Goal: Information Seeking & Learning: Understand process/instructions

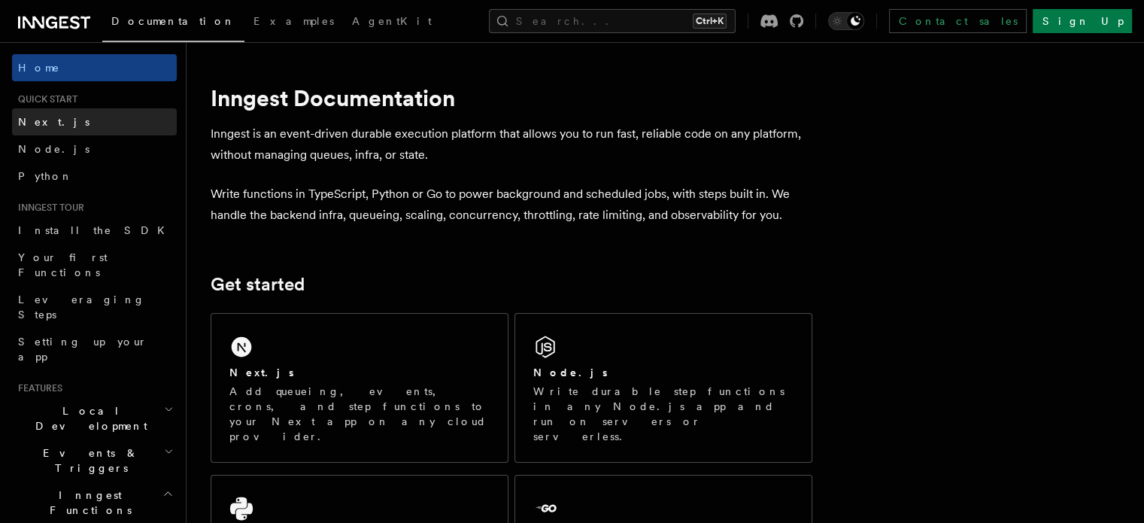
click at [30, 127] on span "Next.js" at bounding box center [53, 122] width 71 height 12
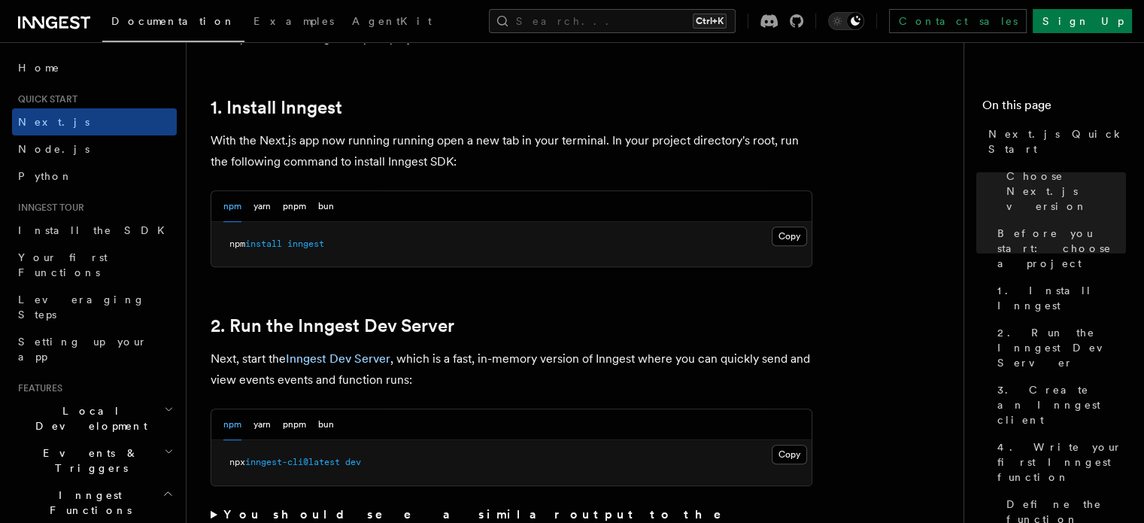
scroll to position [828, 0]
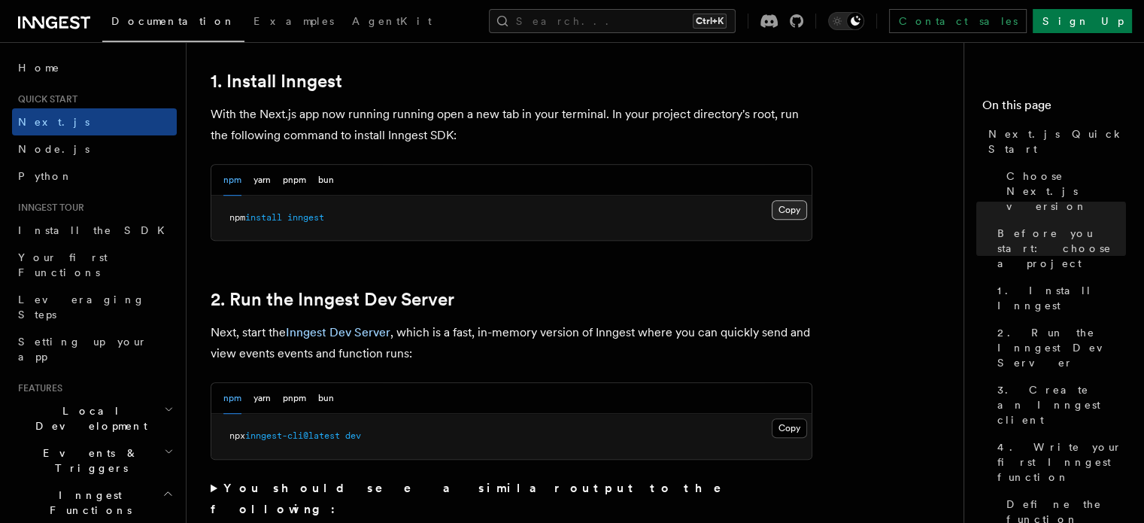
click at [779, 209] on button "Copy Copied" at bounding box center [789, 210] width 35 height 20
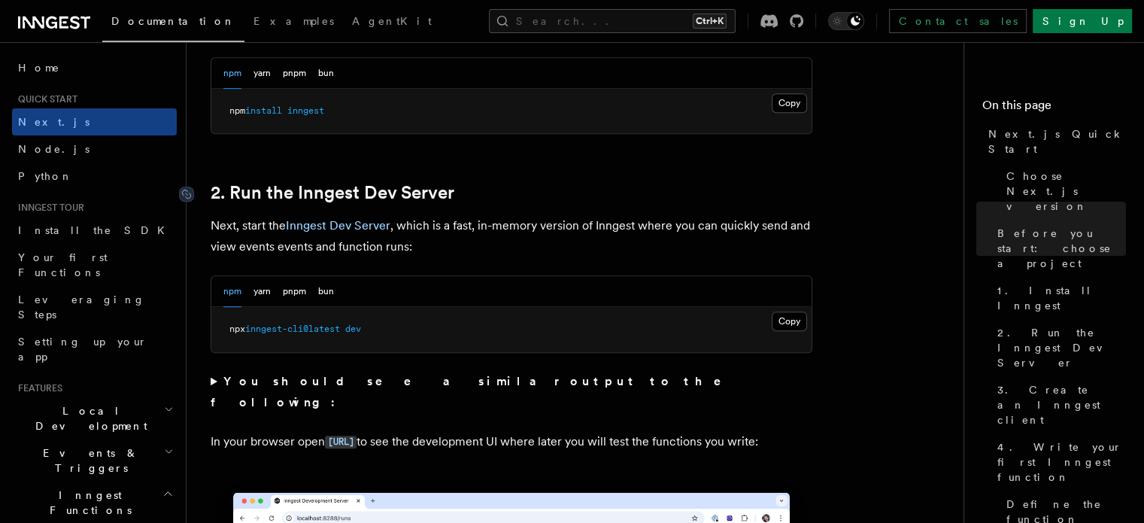
scroll to position [978, 0]
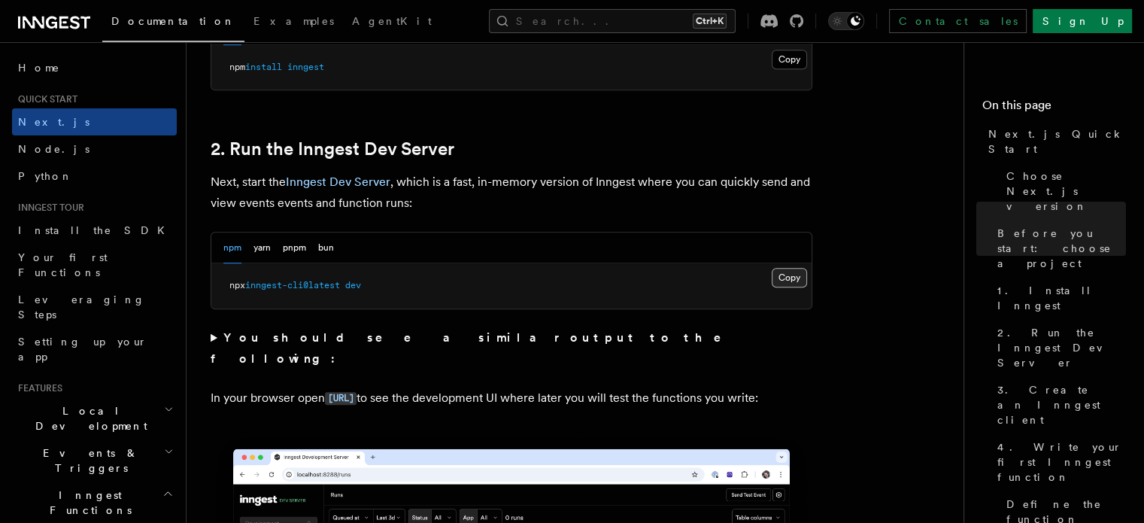
click at [791, 281] on button "Copy Copied" at bounding box center [789, 278] width 35 height 20
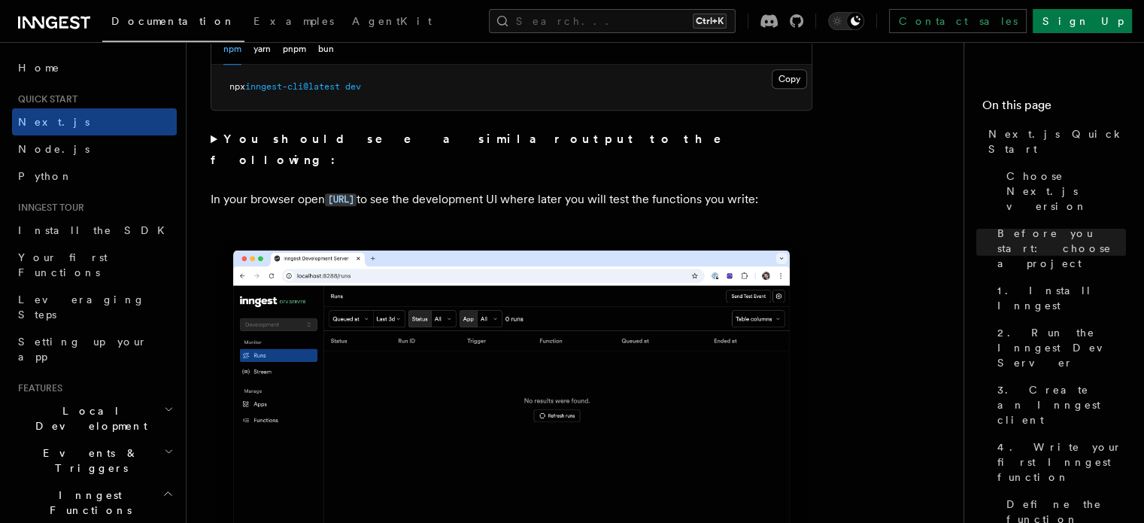
scroll to position [1129, 0]
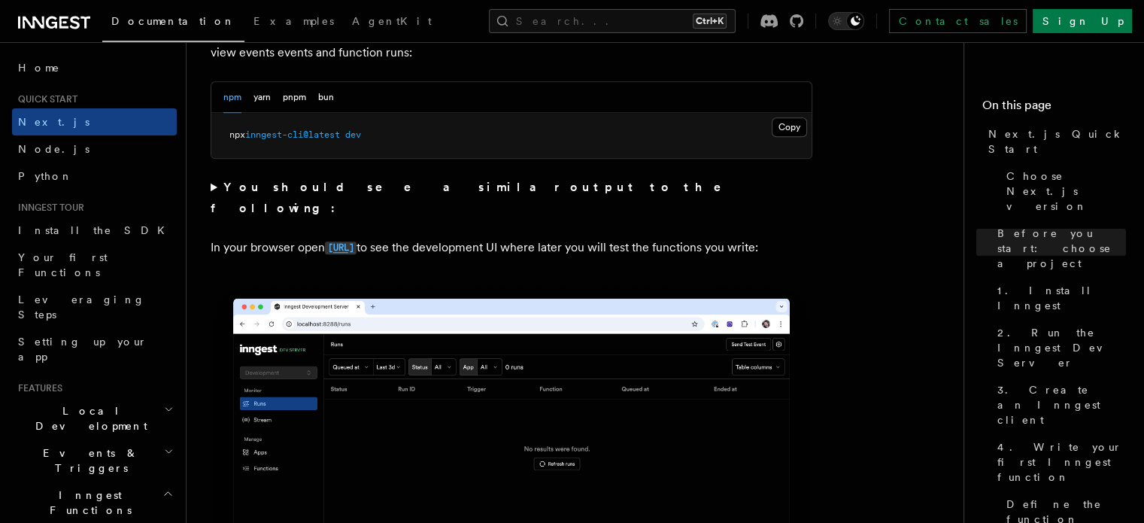
click at [357, 242] on code "[URL]" at bounding box center [341, 248] width 32 height 13
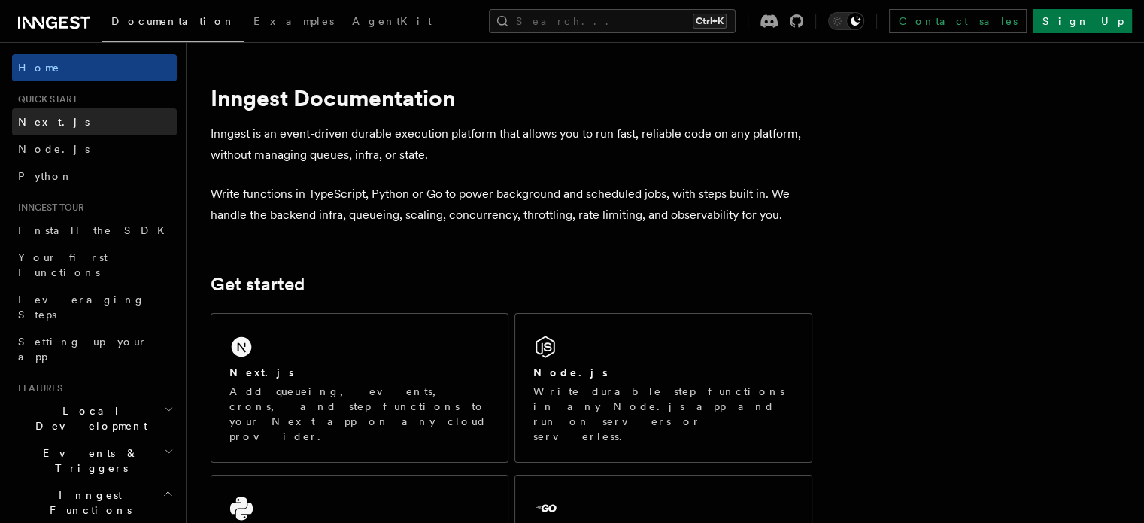
click at [60, 126] on link "Next.js" at bounding box center [94, 121] width 165 height 27
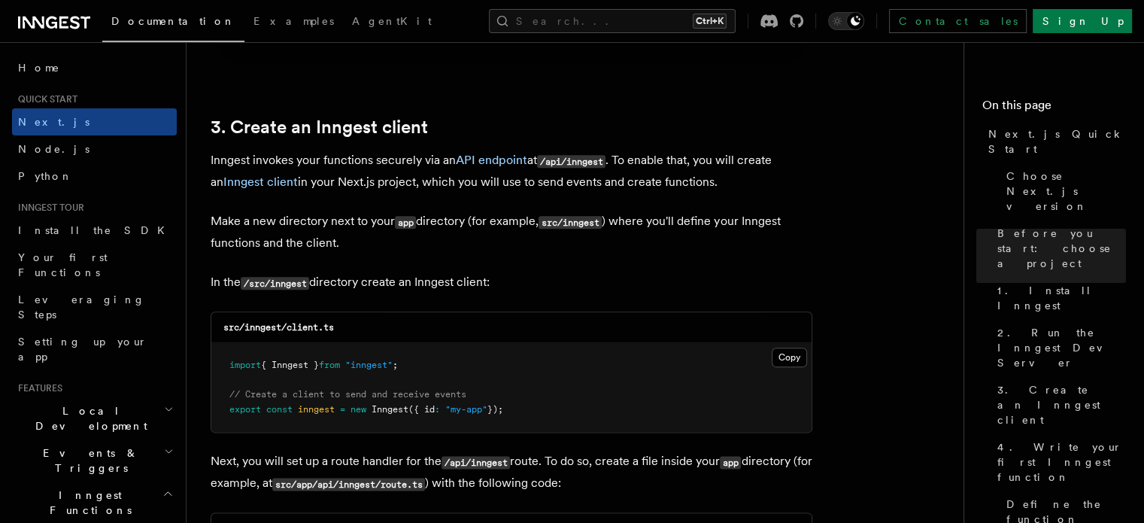
scroll to position [1731, 0]
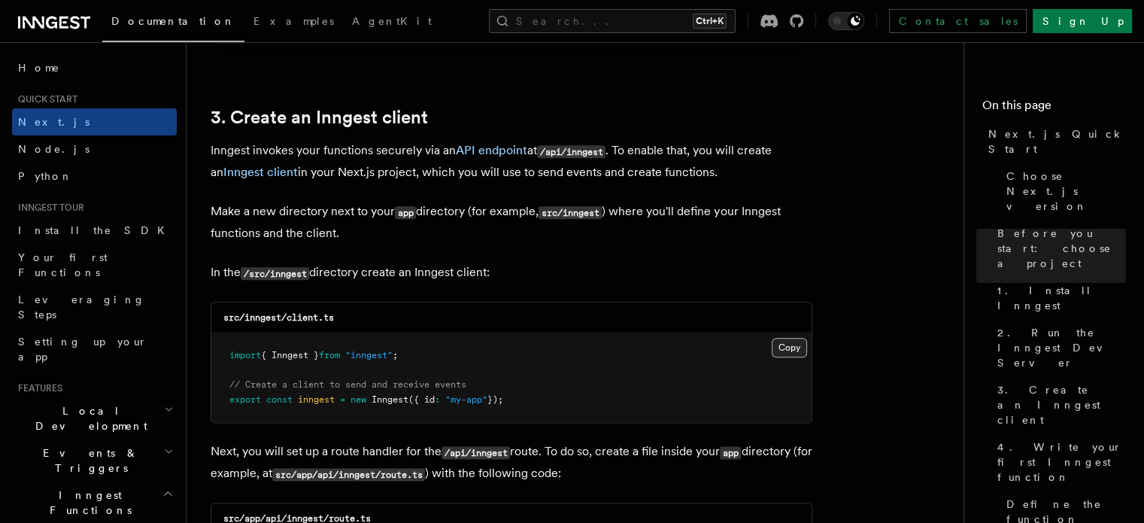
click at [792, 348] on button "Copy Copied" at bounding box center [789, 348] width 35 height 20
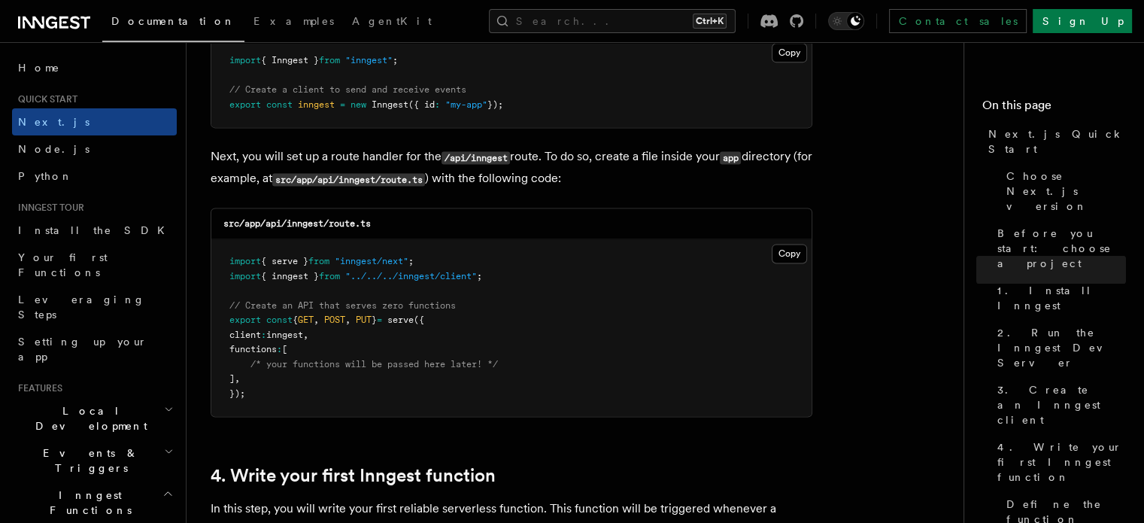
scroll to position [2032, 0]
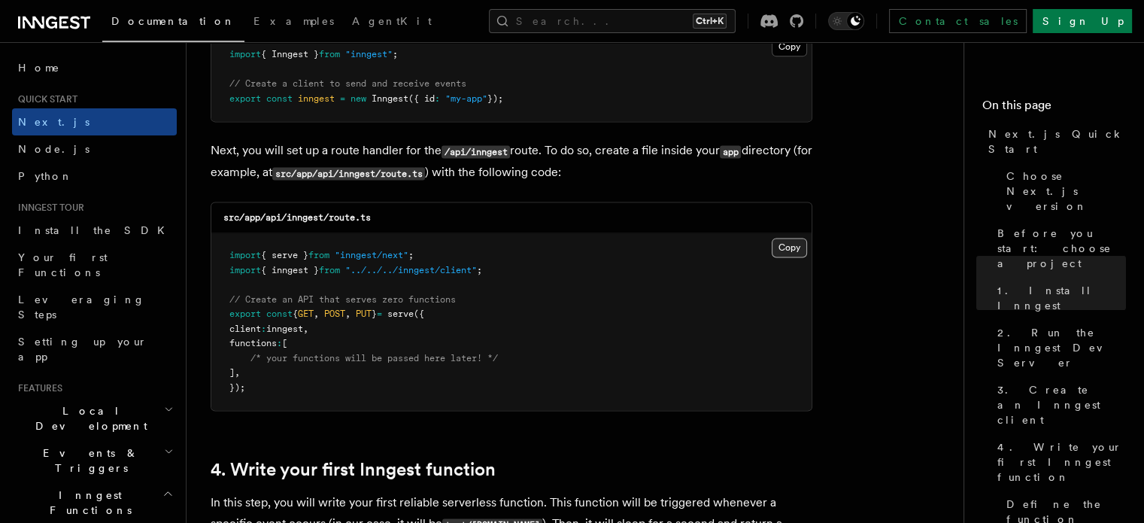
click at [792, 242] on button "Copy Copied" at bounding box center [789, 248] width 35 height 20
click at [791, 243] on button "Copy Copied" at bounding box center [789, 248] width 35 height 20
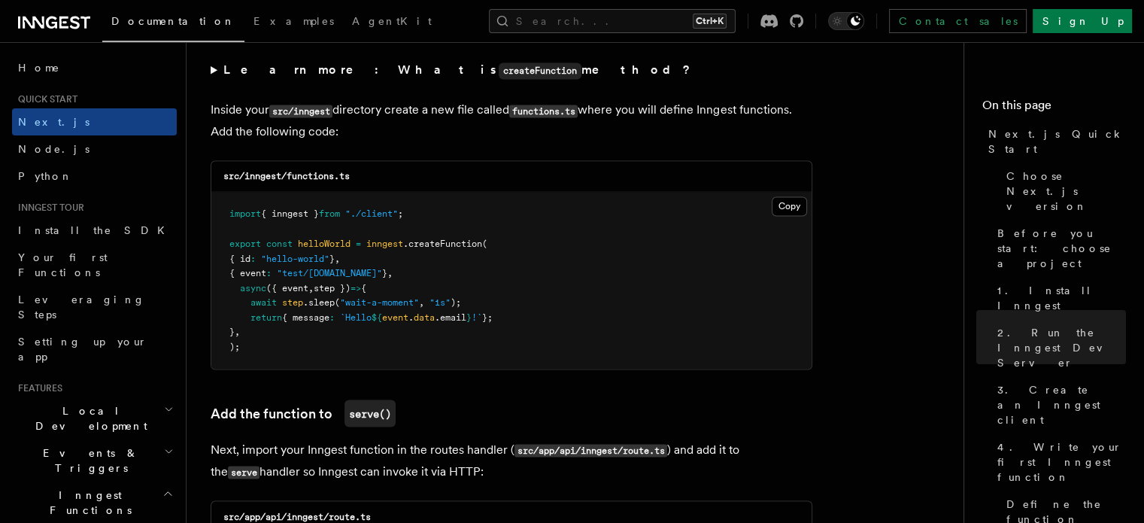
scroll to position [2633, 0]
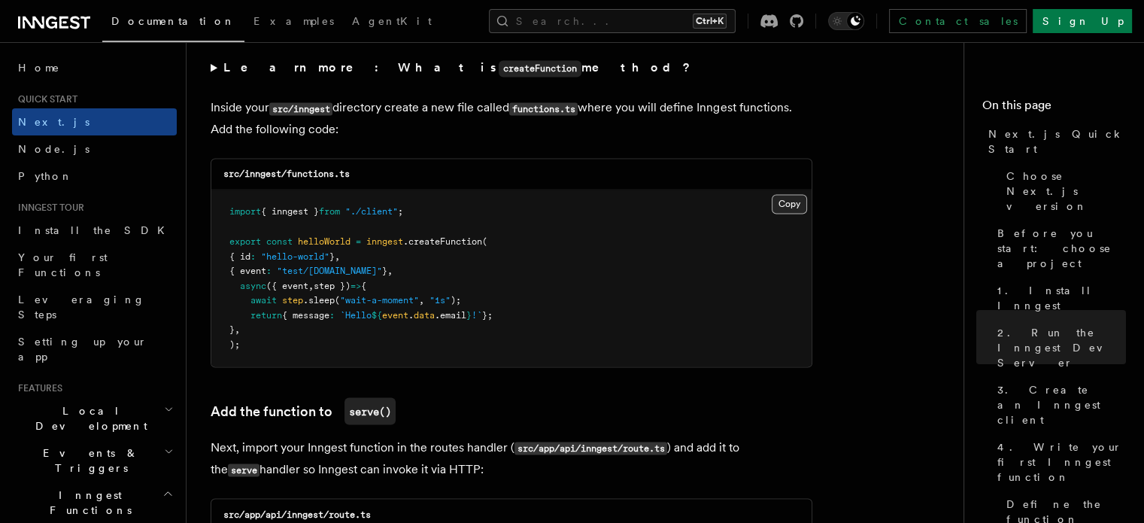
click at [792, 201] on button "Copy Copied" at bounding box center [789, 204] width 35 height 20
click at [786, 209] on button "Copy Copied" at bounding box center [789, 204] width 35 height 20
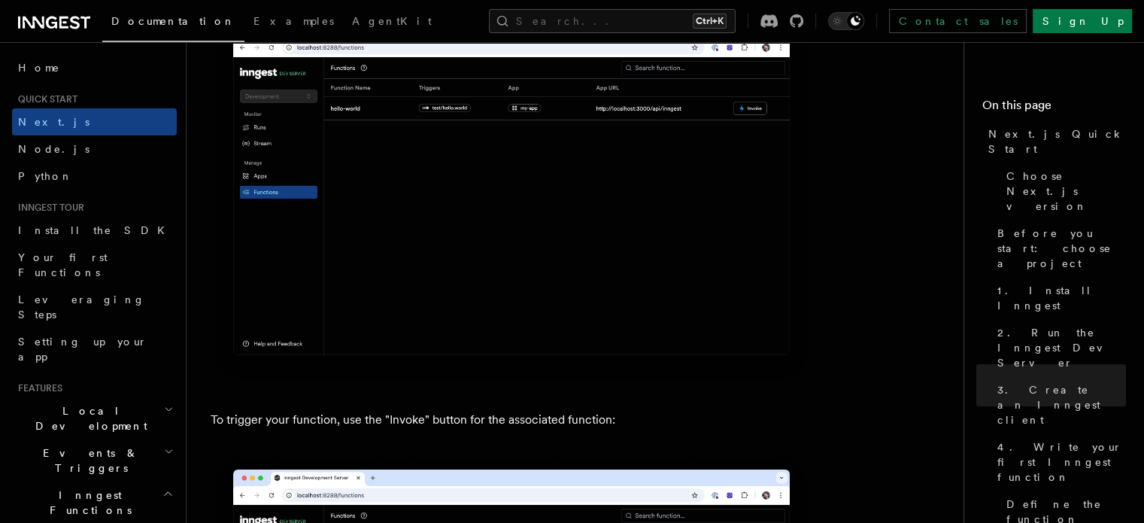
scroll to position [3687, 0]
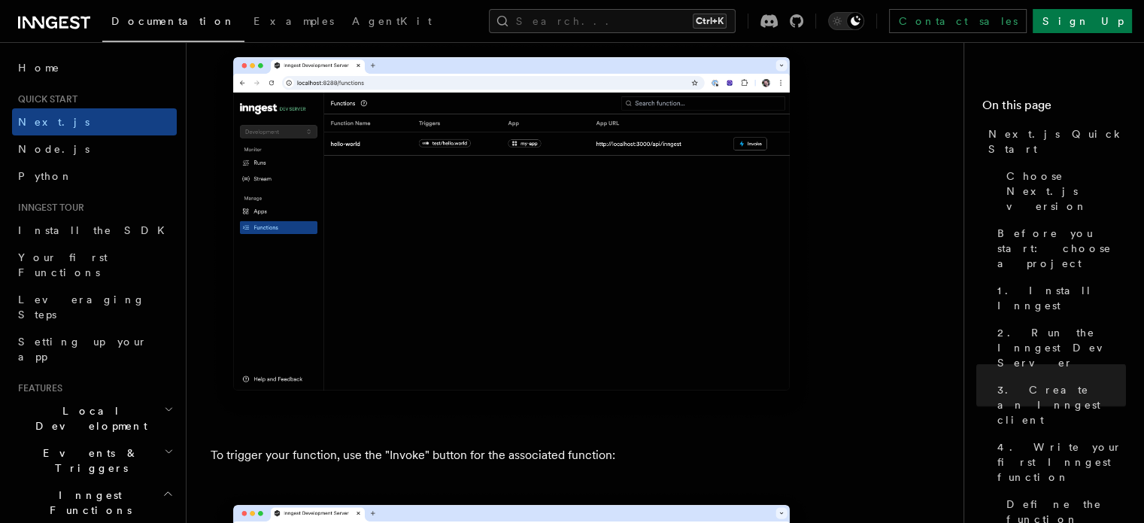
click at [71, 15] on icon at bounding box center [54, 23] width 72 height 18
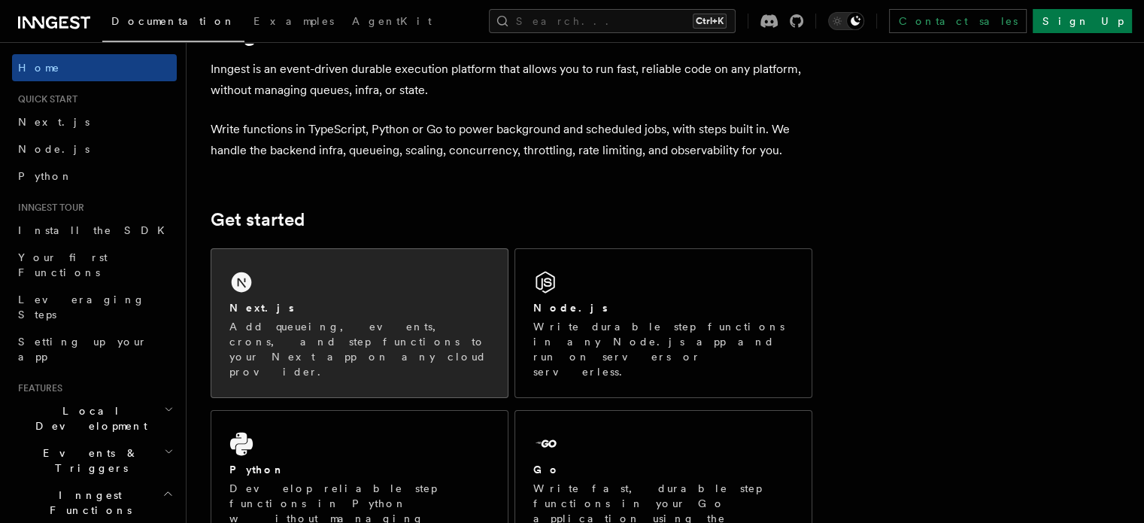
scroll to position [150, 0]
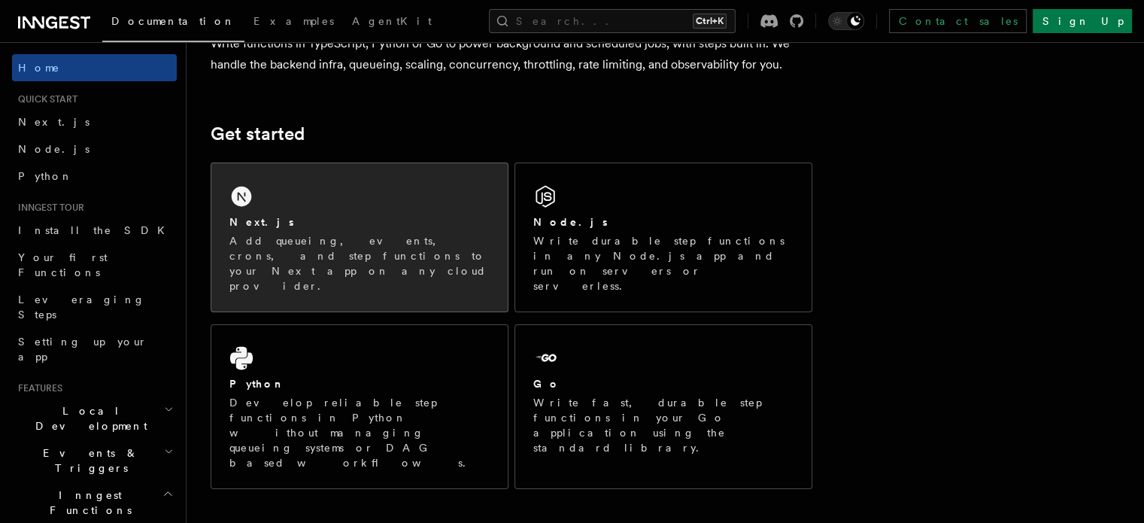
click at [332, 186] on div "Next.js Add queueing, events, crons, and step functions to your Next app on any…" at bounding box center [359, 237] width 296 height 148
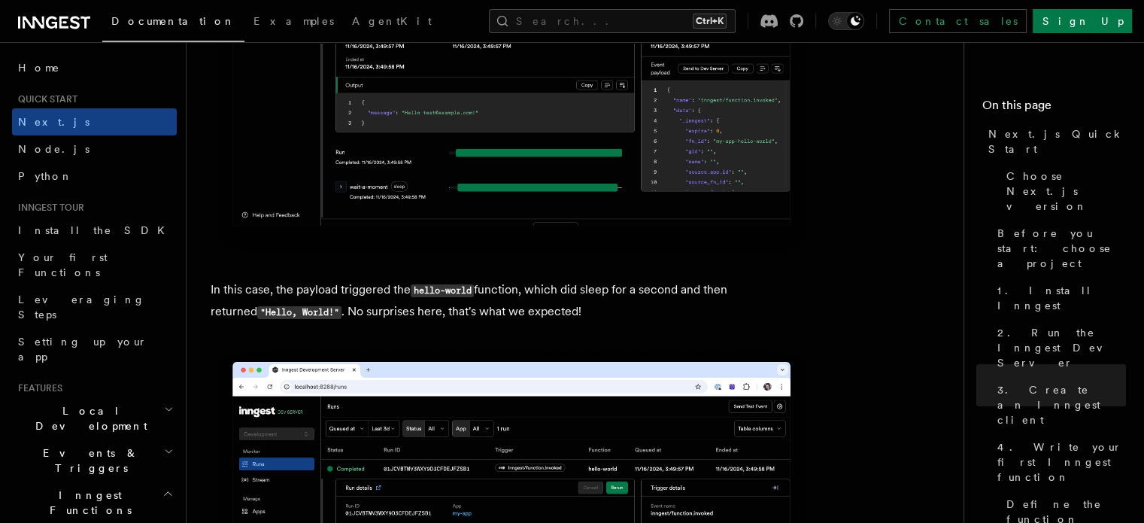
scroll to position [5869, 0]
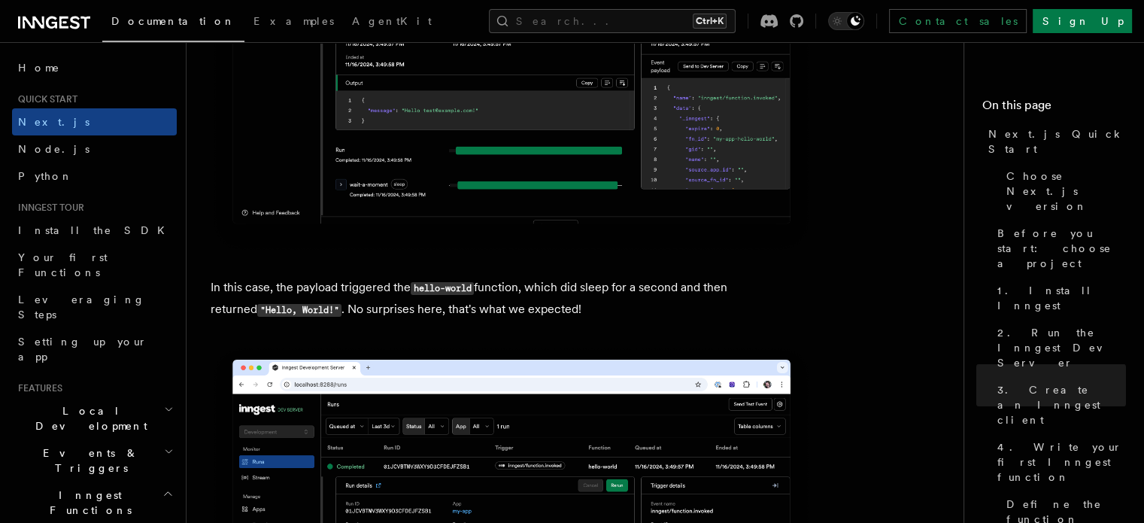
click at [335, 284] on p "In this case, the payload triggered the hello-world function, which did sleep f…" at bounding box center [512, 299] width 602 height 44
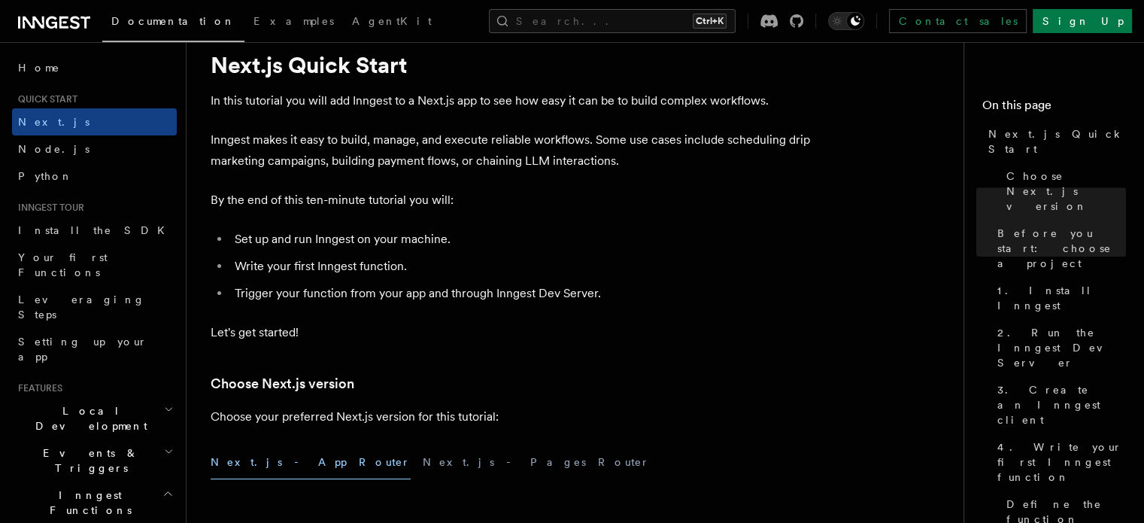
scroll to position [0, 0]
